Goal: Information Seeking & Learning: Understand process/instructions

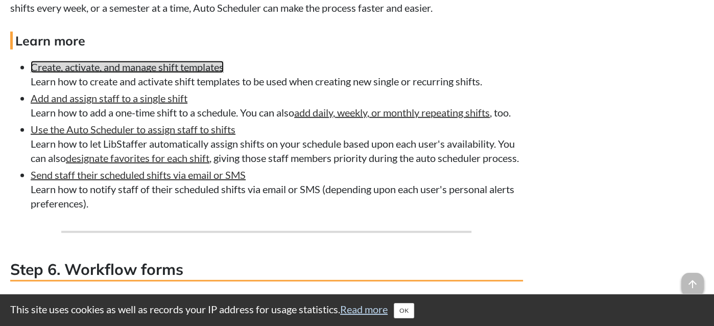
scroll to position [2434, 0]
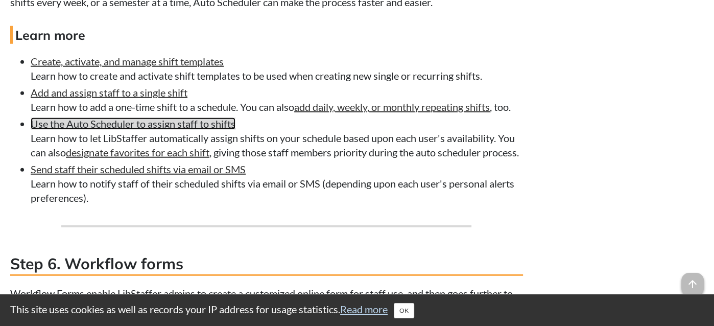
click at [163, 130] on link "Use the Auto Scheduler to assign staff to shifts" at bounding box center [133, 124] width 205 height 12
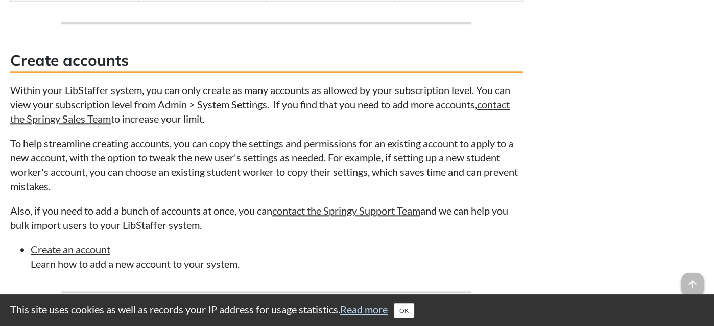
scroll to position [952, 0]
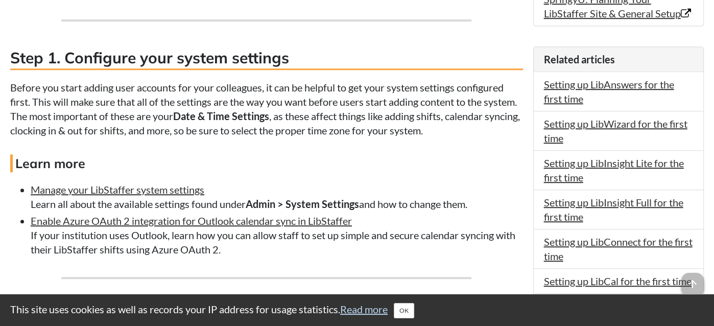
scroll to position [591, 0]
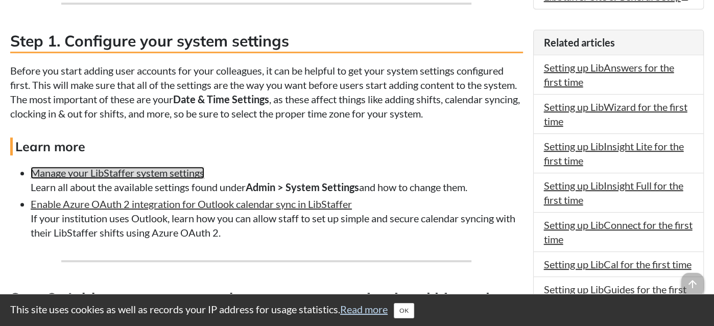
click at [141, 172] on link "Manage your LibStaffer system settings" at bounding box center [118, 173] width 174 height 12
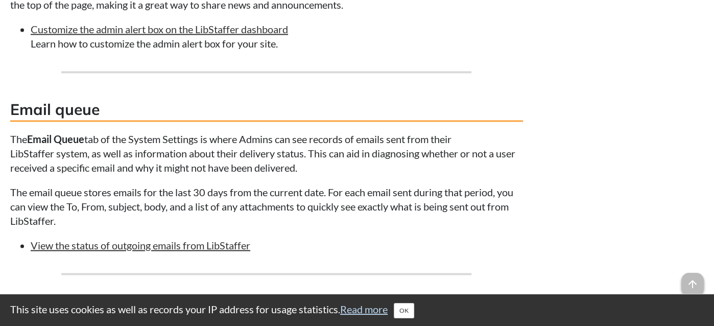
scroll to position [1423, 0]
